Goal: Manage account settings

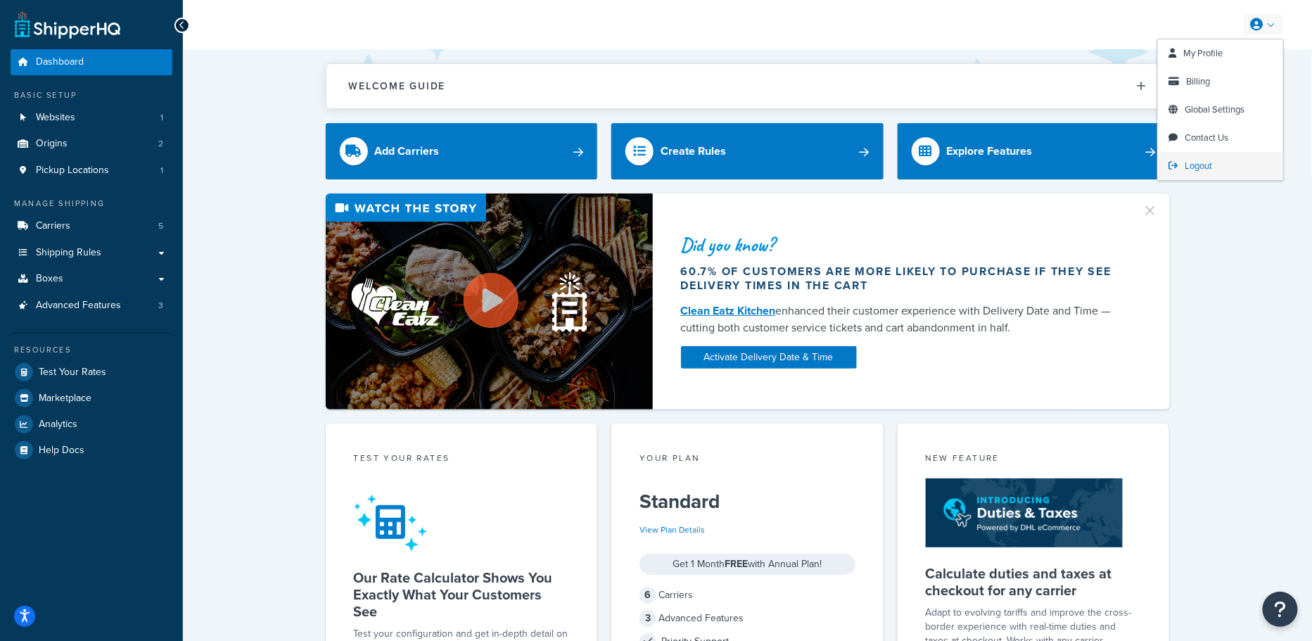
click at [1192, 166] on span "Logout" at bounding box center [1199, 165] width 27 height 13
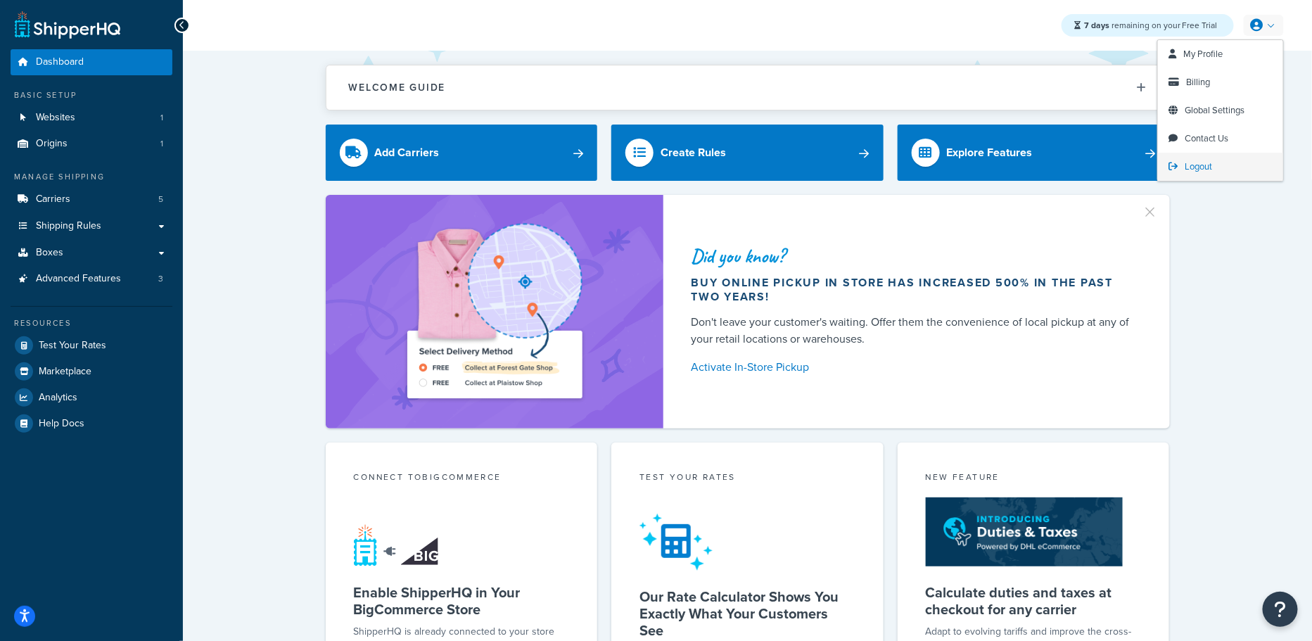
click at [1196, 170] on span "Logout" at bounding box center [1199, 166] width 27 height 13
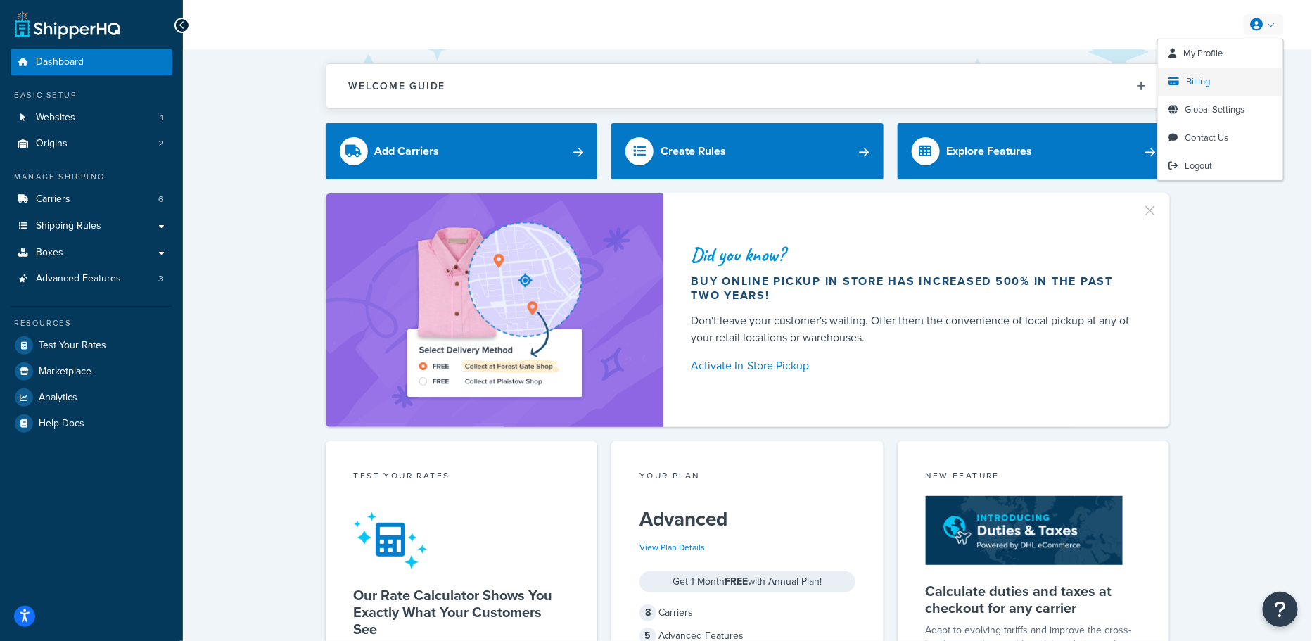
click at [1220, 87] on link "Billing" at bounding box center [1220, 82] width 125 height 28
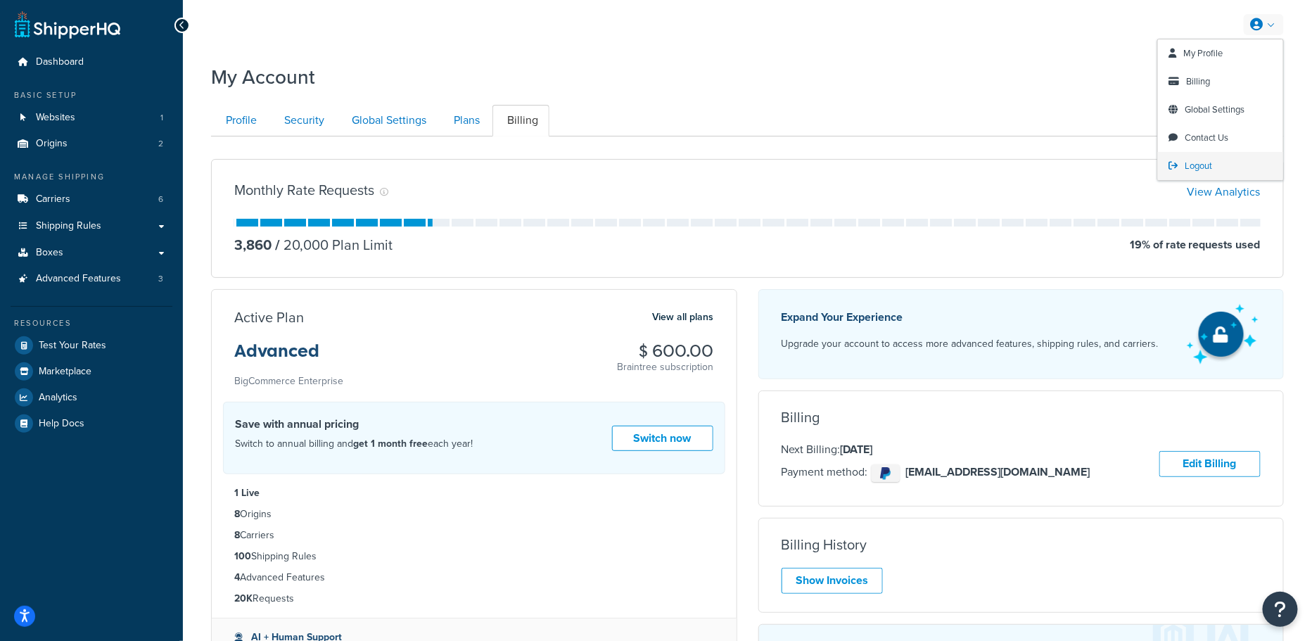
click at [1191, 160] on span "Logout" at bounding box center [1199, 165] width 27 height 13
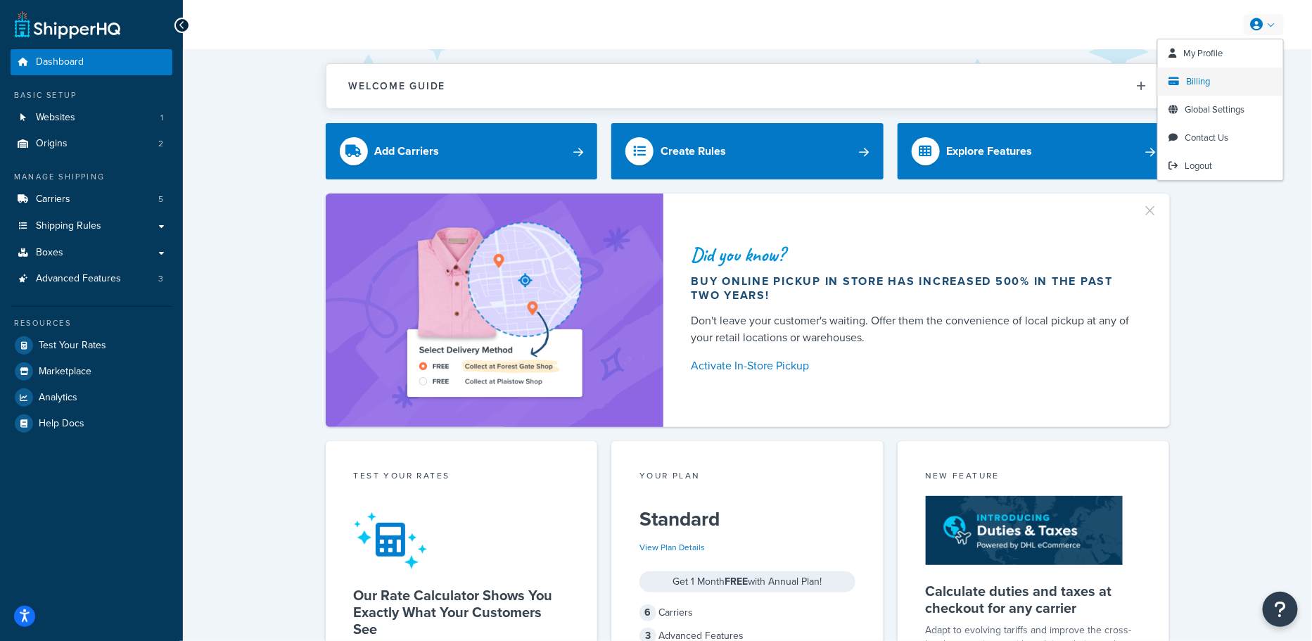
click at [1189, 74] on link "Billing" at bounding box center [1220, 82] width 125 height 28
